Goal: Find specific page/section: Find specific page/section

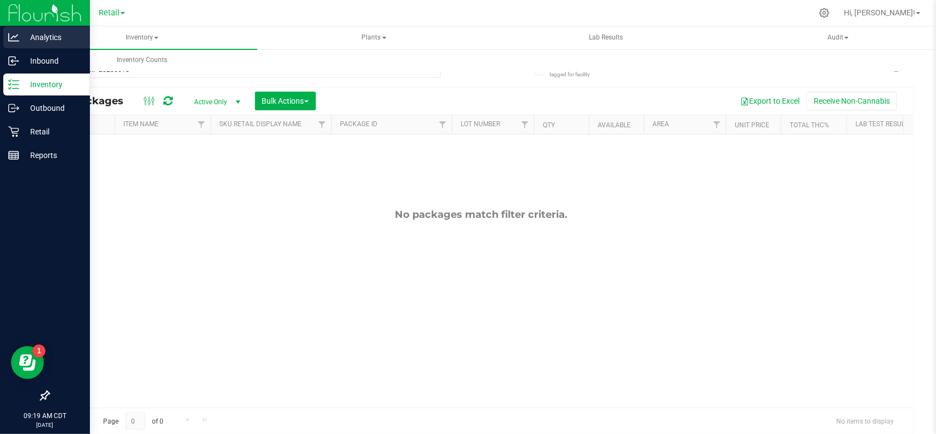
click at [14, 42] on icon at bounding box center [13, 37] width 11 height 11
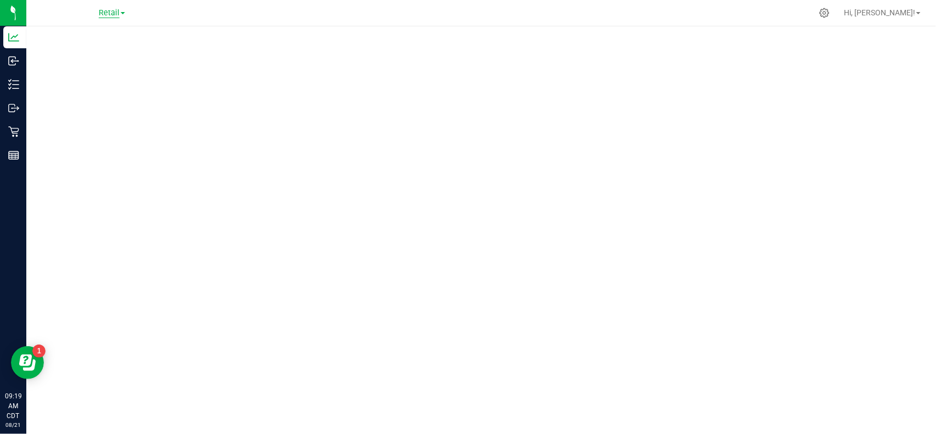
click at [111, 14] on span "Retail" at bounding box center [109, 13] width 21 height 10
click at [82, 53] on link "Manufacturing" at bounding box center [112, 53] width 160 height 15
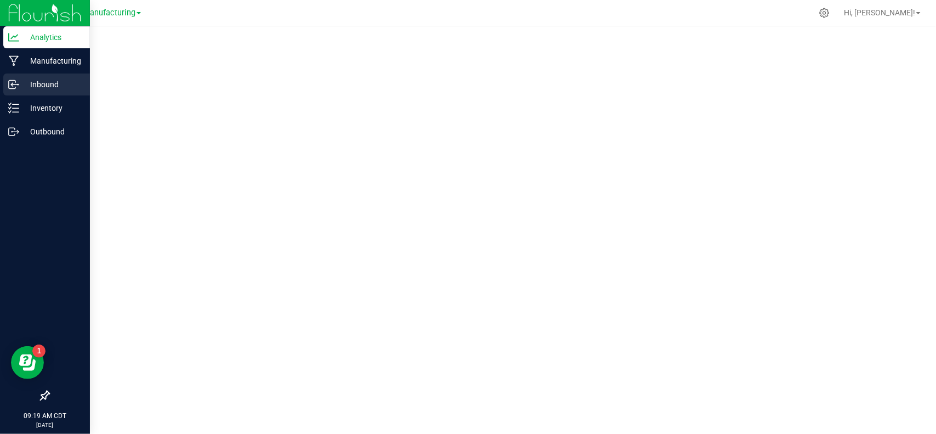
click at [16, 88] on icon at bounding box center [13, 84] width 11 height 11
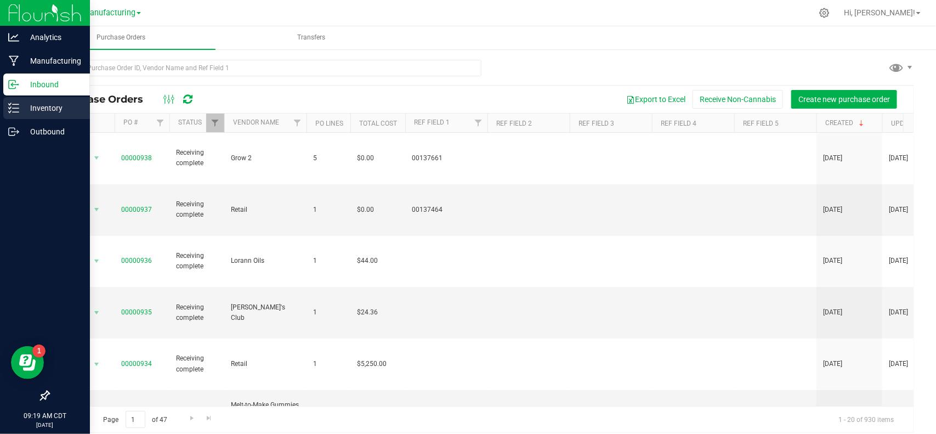
click at [16, 107] on icon at bounding box center [13, 108] width 11 height 11
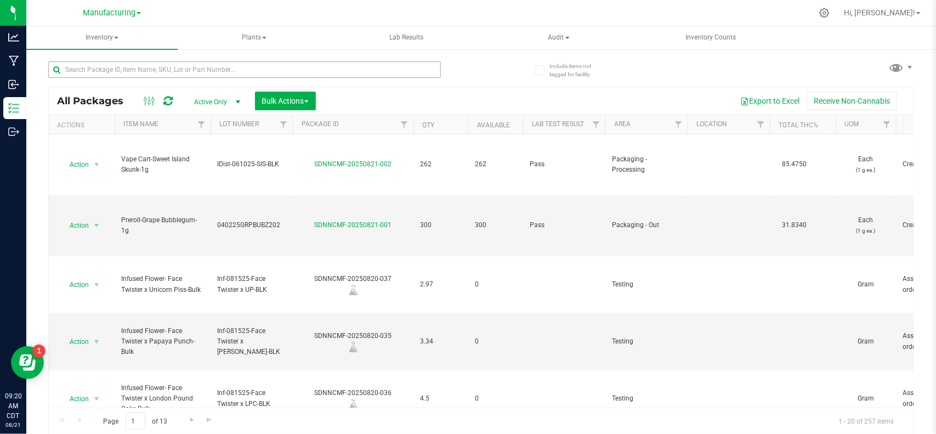
type input "[DATE]"
click at [281, 67] on input "text" at bounding box center [244, 69] width 393 height 16
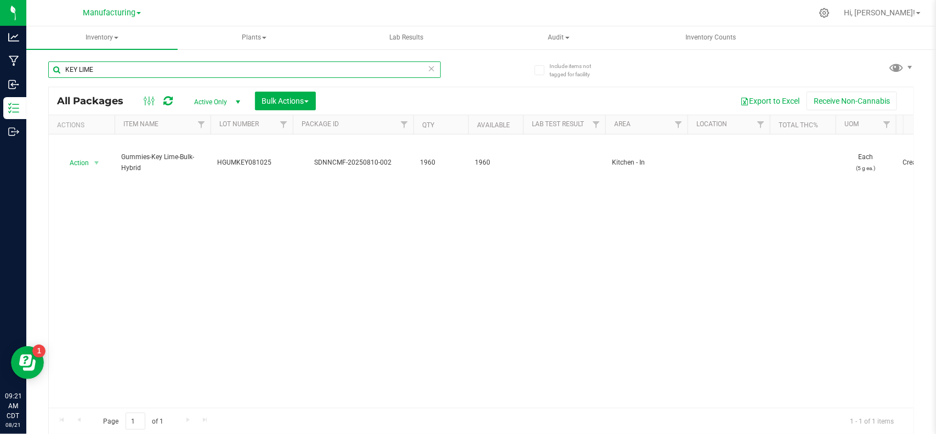
type input "KEY LIME"
